Goal: Register for event/course

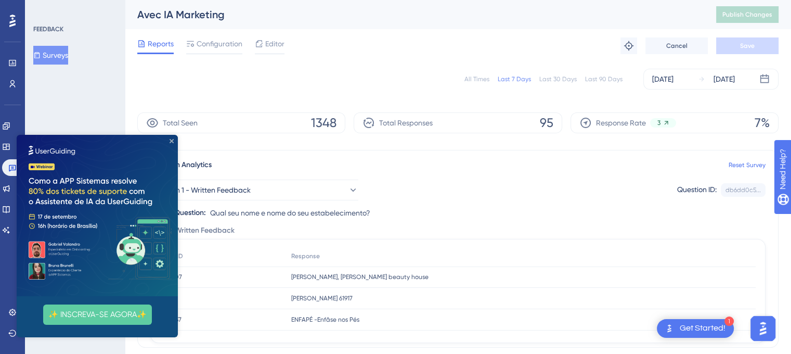
click at [171, 140] on icon "Close Preview" at bounding box center [172, 141] width 4 height 4
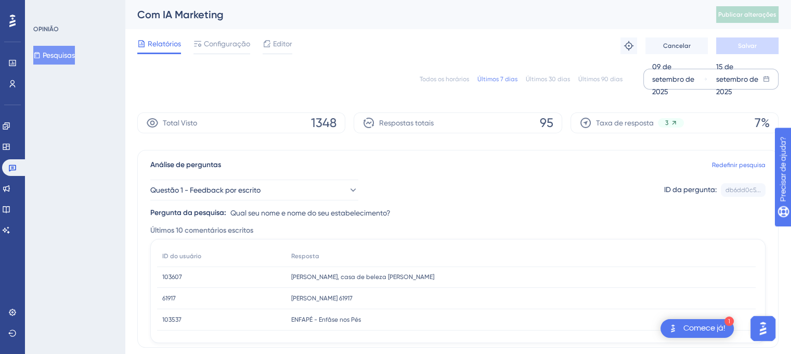
click at [676, 81] on font "09 de setembro de 2025" at bounding box center [673, 78] width 42 height 33
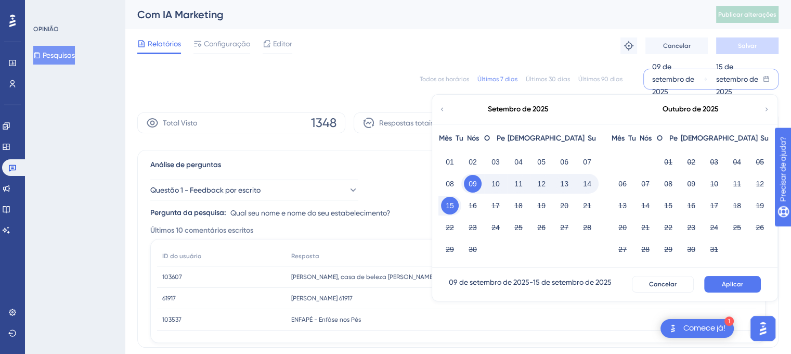
click at [662, 67] on font "09 de setembro de 2025" at bounding box center [673, 78] width 42 height 33
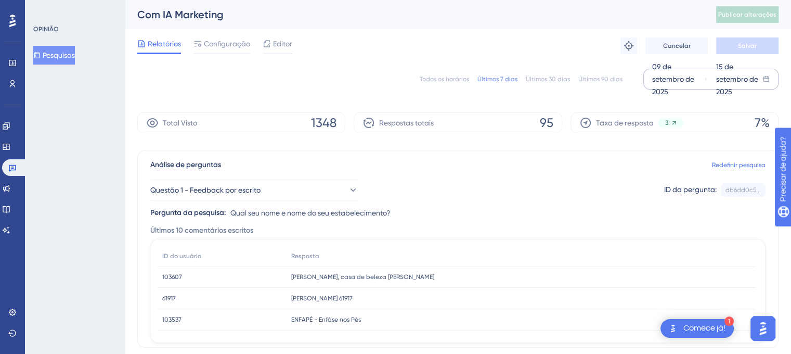
click at [662, 67] on font "09 de setembro de 2025" at bounding box center [673, 78] width 42 height 33
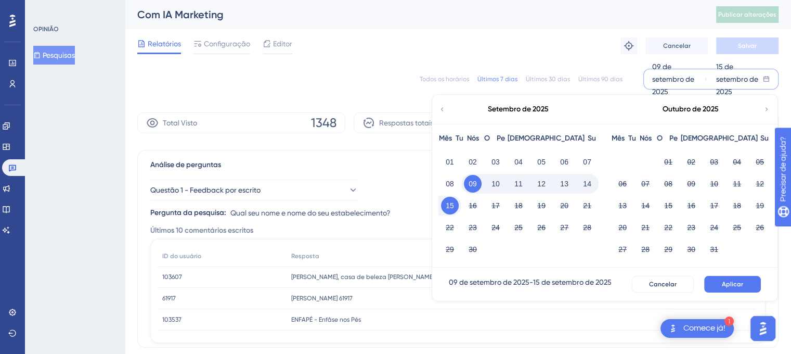
click at [565, 185] on div "✨ Save My Spot!✨" at bounding box center [400, 157] width 799 height 362
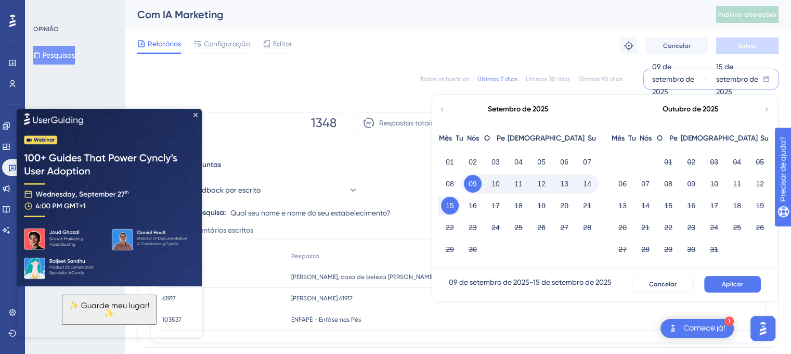
click at [542, 185] on font "12" at bounding box center [541, 183] width 8 height 8
click at [587, 188] on font "14" at bounding box center [587, 183] width 8 height 12
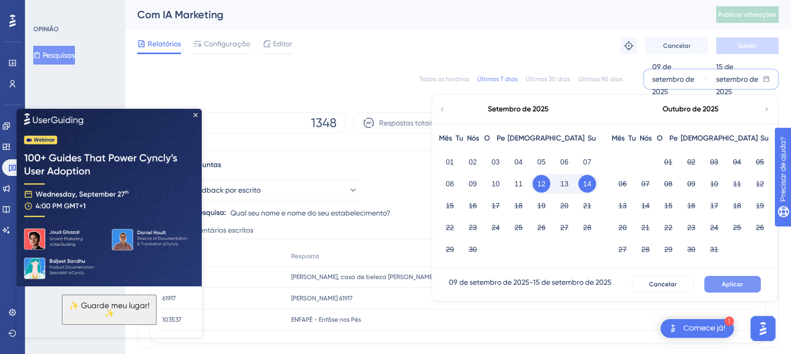
click at [739, 280] on span "Aplicar" at bounding box center [732, 284] width 21 height 8
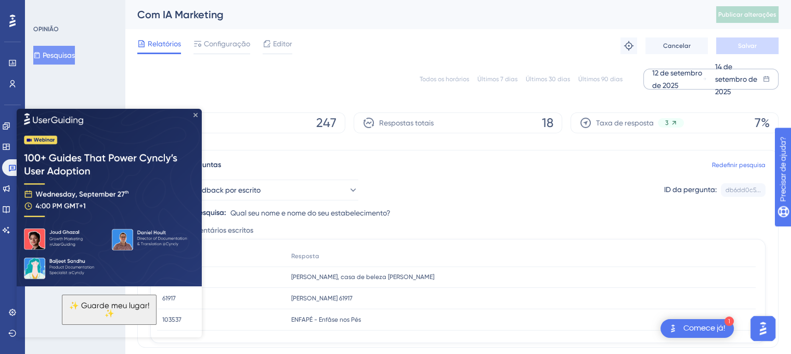
click at [194, 114] on icon "Fechar visualização" at bounding box center [196, 115] width 4 height 4
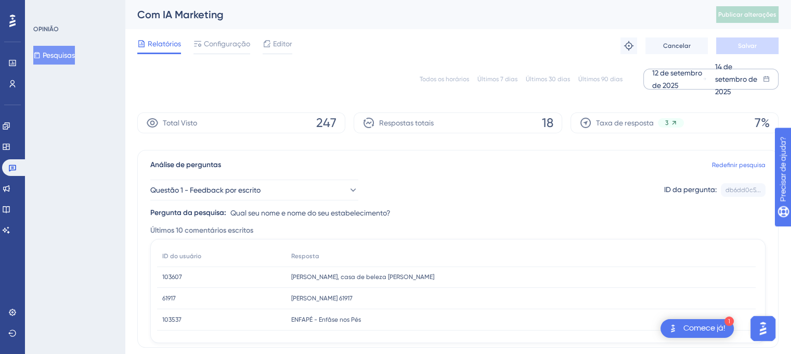
click at [602, 1] on div "Com IA Marketing Publicar alterações" at bounding box center [458, 14] width 666 height 29
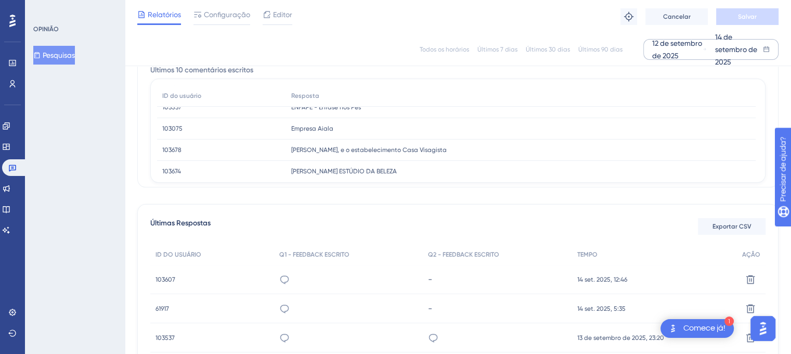
scroll to position [104, 0]
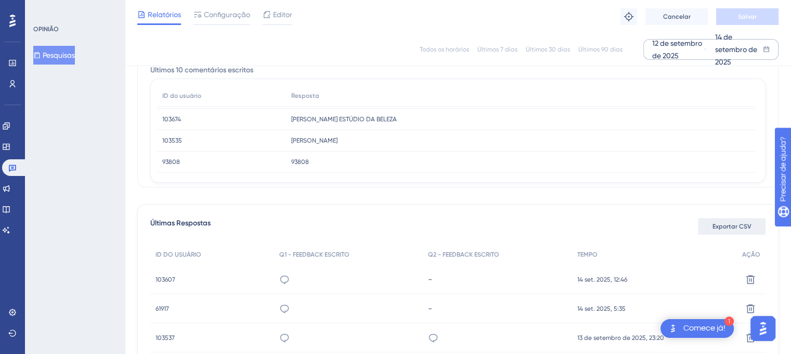
click at [743, 224] on font "Exportar CSV" at bounding box center [732, 226] width 39 height 7
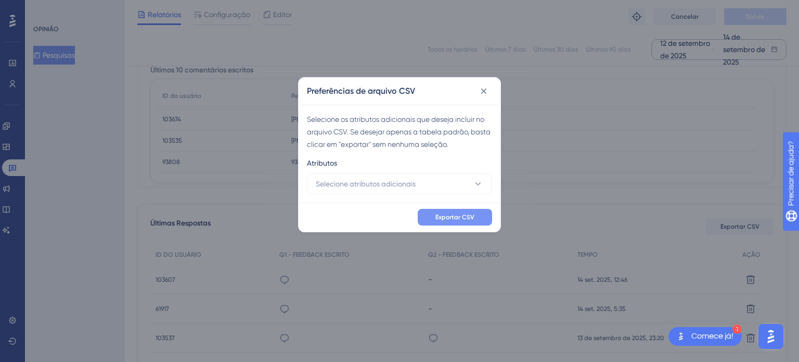
click at [468, 216] on font "Exportar CSV" at bounding box center [454, 216] width 39 height 7
